Goal: Obtain resource: Download file/media

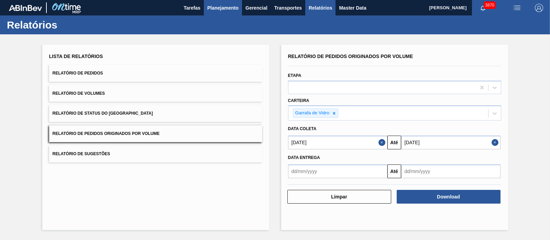
click at [226, 10] on span "Planejamento" at bounding box center [222, 8] width 31 height 8
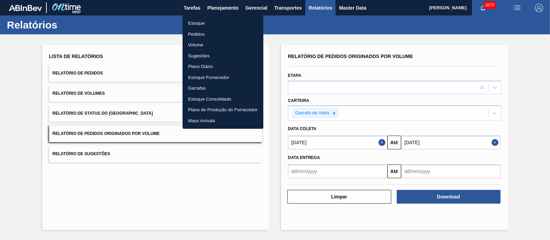
click at [195, 34] on li "Pedidos" at bounding box center [222, 34] width 81 height 11
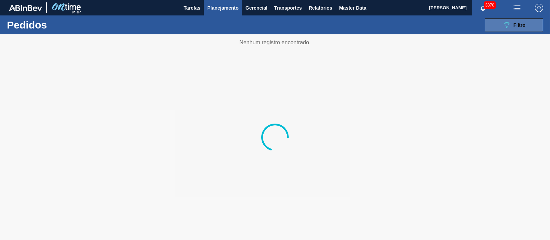
click at [502, 23] on icon "089F7B8B-B2A5-4AFE-B5C0-19BA573D28AC" at bounding box center [506, 25] width 8 height 8
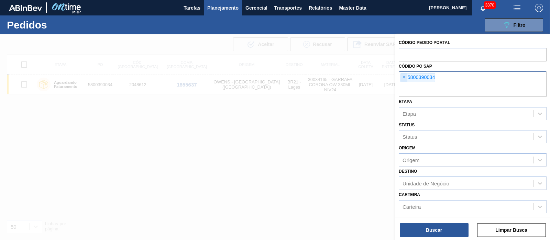
click at [403, 78] on span "×" at bounding box center [404, 78] width 7 height 8
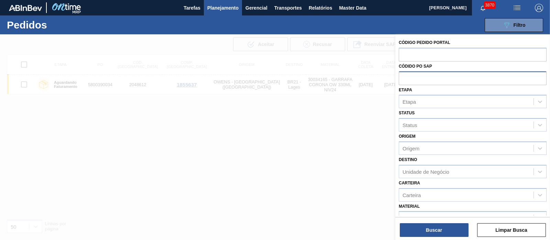
click at [403, 78] on input "text" at bounding box center [473, 77] width 148 height 13
paste input "5800357356"
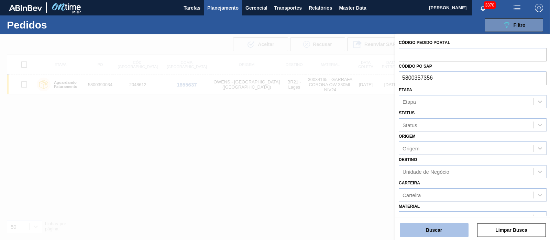
type input "5800357356"
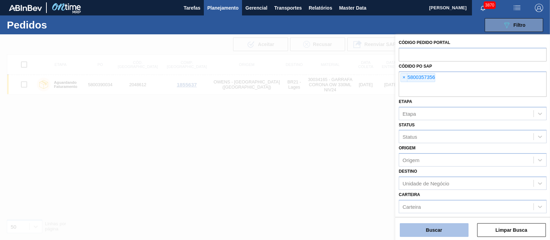
click at [452, 234] on button "Buscar" at bounding box center [434, 230] width 69 height 14
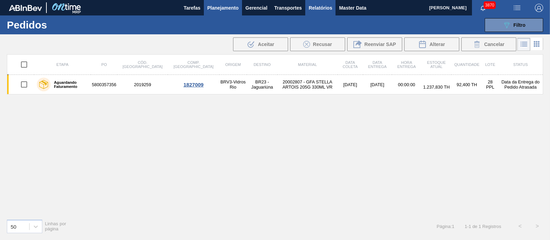
click at [314, 8] on span "Relatórios" at bounding box center [320, 8] width 23 height 8
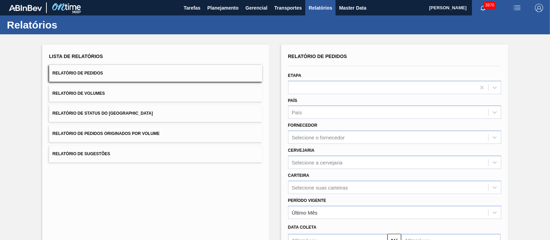
click at [97, 131] on span "Relatório de Pedidos Originados por Volume" at bounding box center [106, 133] width 107 height 5
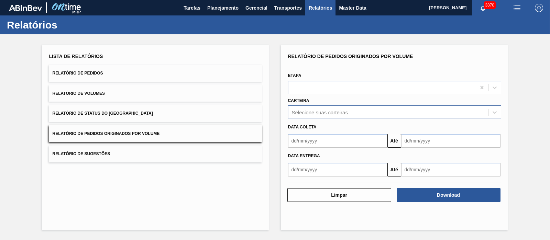
click at [314, 108] on div "Selecione suas carteiras" at bounding box center [388, 113] width 200 height 10
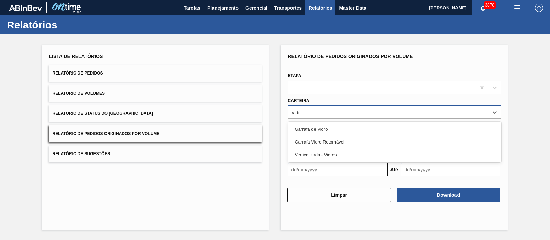
type input "vidro"
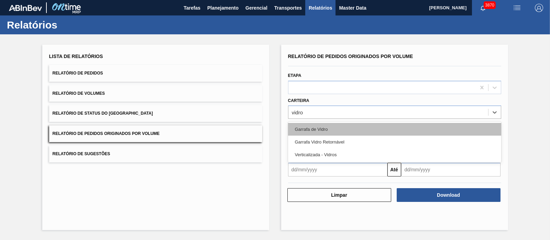
click at [330, 131] on div "Garrafa de Vidro" at bounding box center [394, 129] width 213 height 13
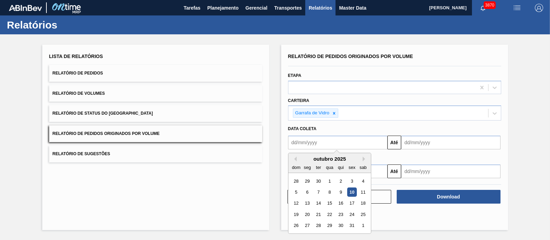
click at [327, 140] on input "text" at bounding box center [337, 143] width 99 height 14
click at [297, 156] on div "outubro 2025" at bounding box center [329, 159] width 82 height 6
click at [295, 158] on button "Previous Month" at bounding box center [294, 159] width 5 height 5
click at [308, 181] on div "1" at bounding box center [306, 181] width 9 height 9
type input "[DATE]"
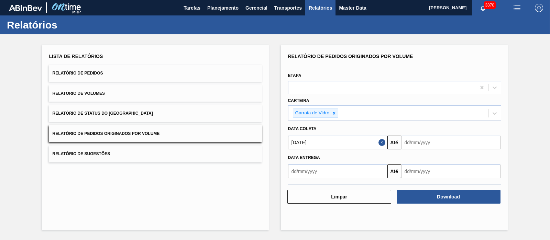
click at [423, 146] on input "text" at bounding box center [450, 143] width 99 height 14
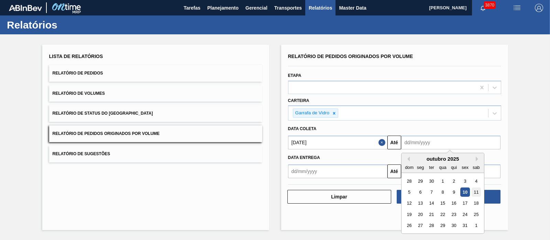
click at [476, 190] on div "11" at bounding box center [475, 192] width 9 height 9
type input "[DATE]"
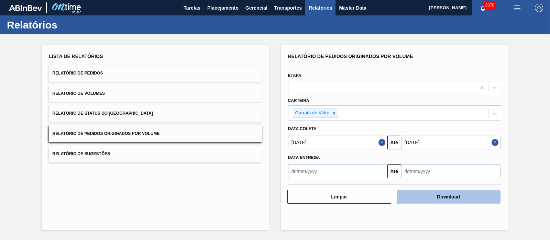
click at [439, 198] on button "Download" at bounding box center [449, 197] width 104 height 14
